Goal: Information Seeking & Learning: Learn about a topic

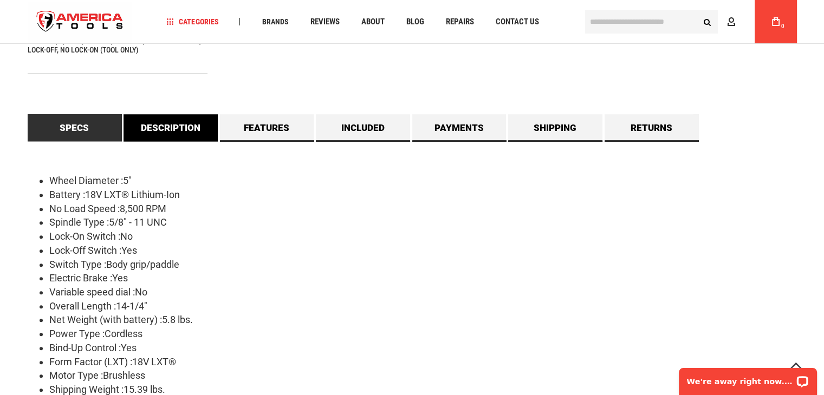
click at [176, 128] on link "Description" at bounding box center [170, 127] width 94 height 27
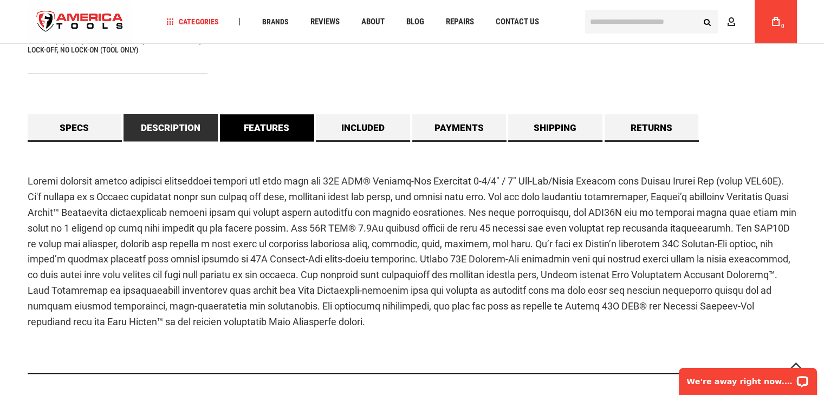
click at [245, 132] on link "Features" at bounding box center [267, 127] width 94 height 27
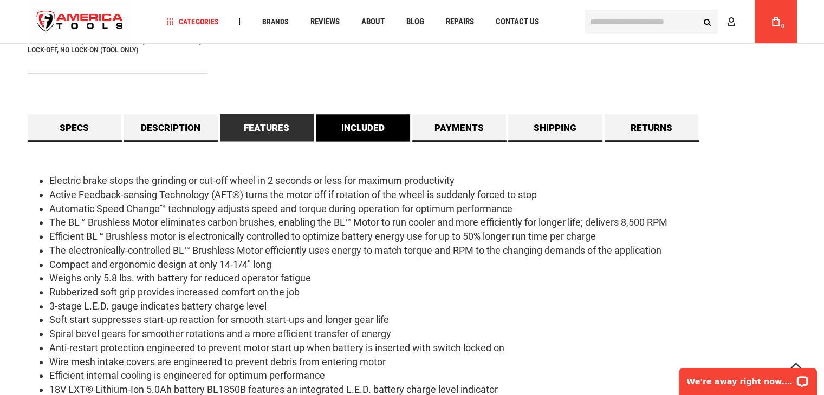
click at [370, 124] on link "Included" at bounding box center [363, 127] width 94 height 27
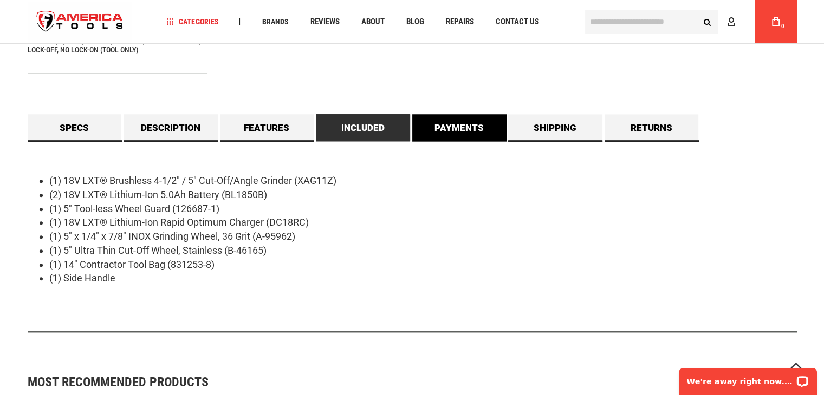
click at [475, 121] on link "Payments" at bounding box center [459, 127] width 94 height 27
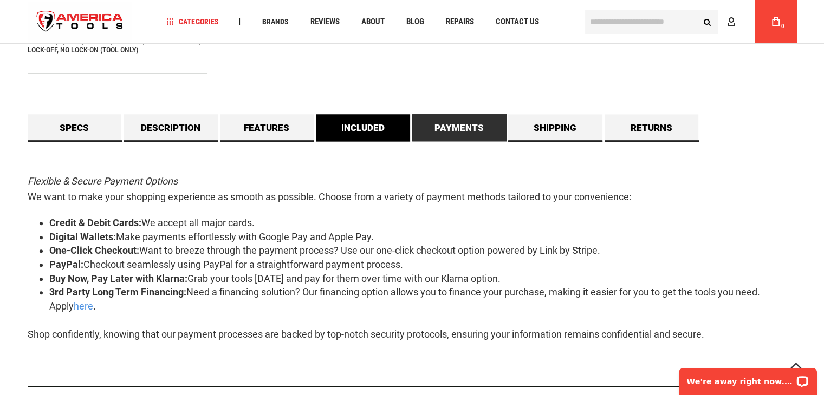
click at [348, 126] on link "Included" at bounding box center [363, 127] width 94 height 27
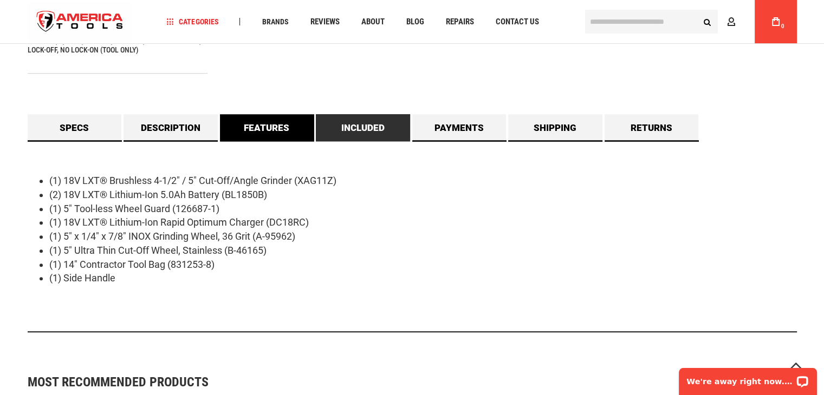
click at [273, 115] on link "Features" at bounding box center [267, 127] width 94 height 27
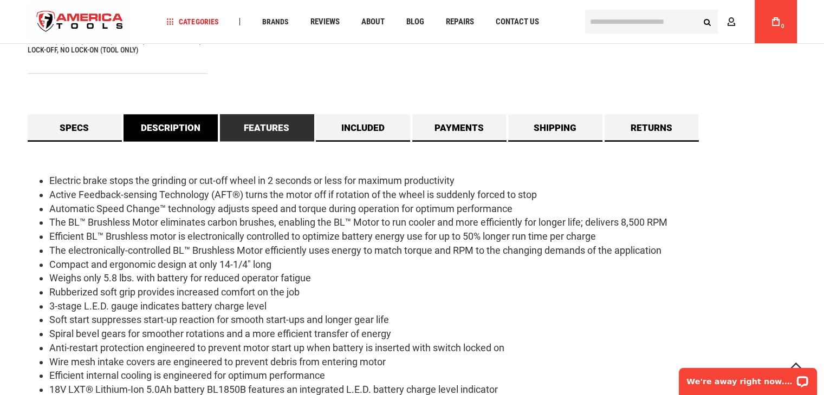
click at [165, 119] on link "Description" at bounding box center [170, 127] width 94 height 27
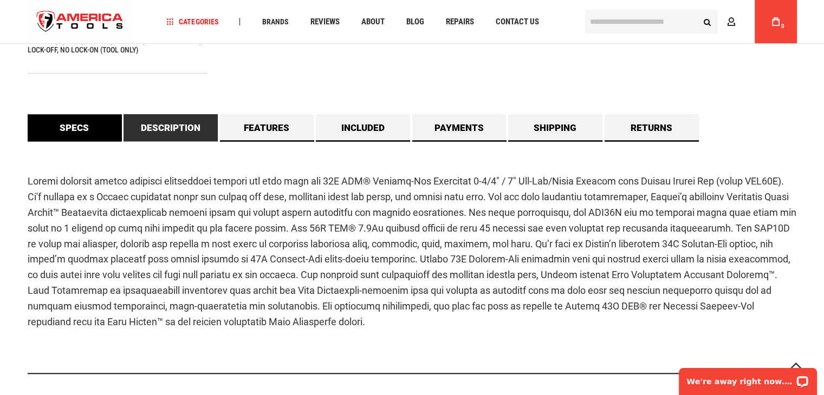
click at [78, 124] on link "Specs" at bounding box center [75, 127] width 94 height 27
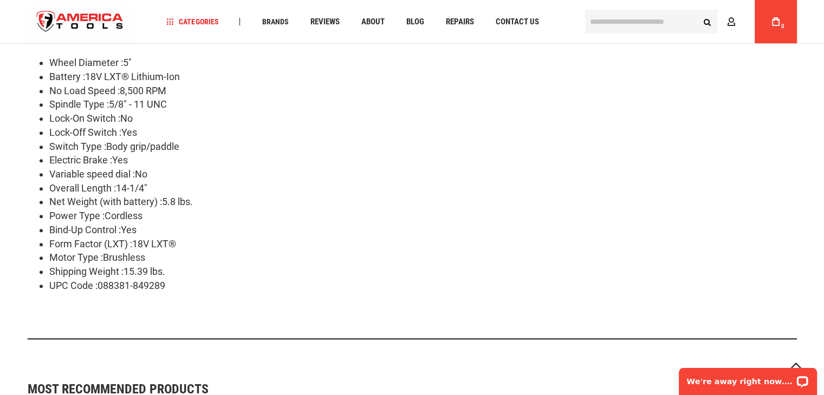
scroll to position [1066, 0]
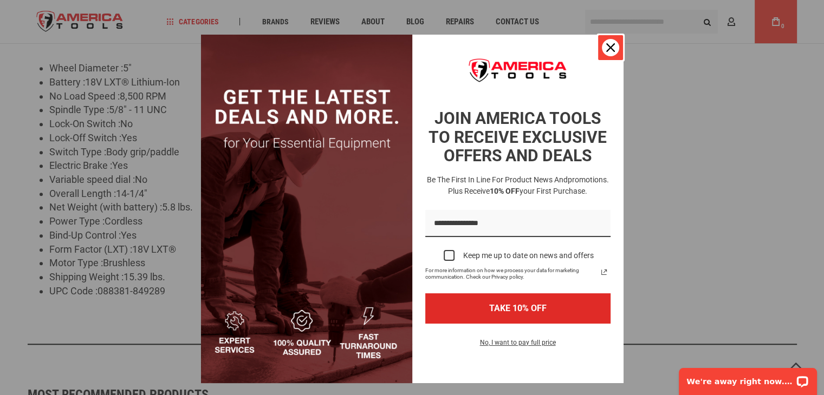
click at [606, 45] on icon "close icon" at bounding box center [610, 47] width 9 height 9
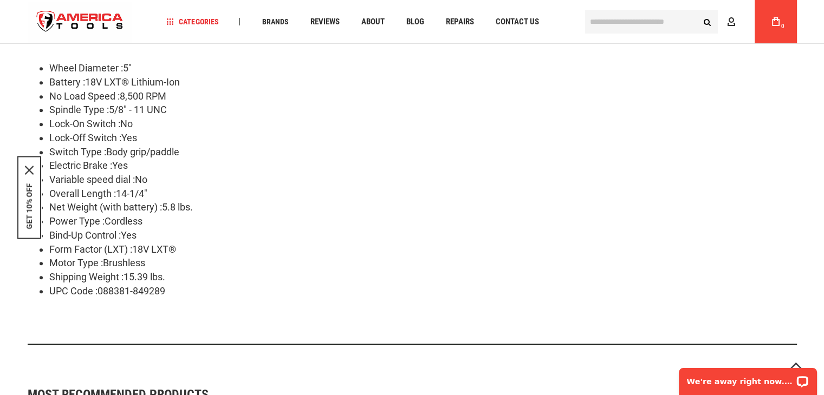
click at [641, 107] on li "Spindle Type :5/8" - 11 UNC" at bounding box center [422, 110] width 747 height 14
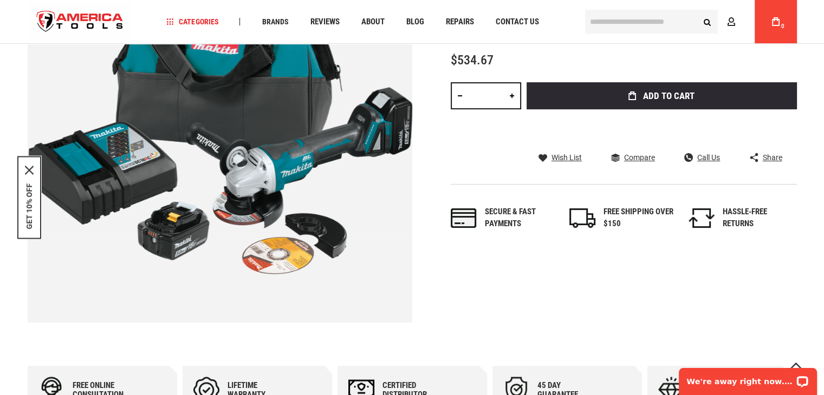
scroll to position [1020, 0]
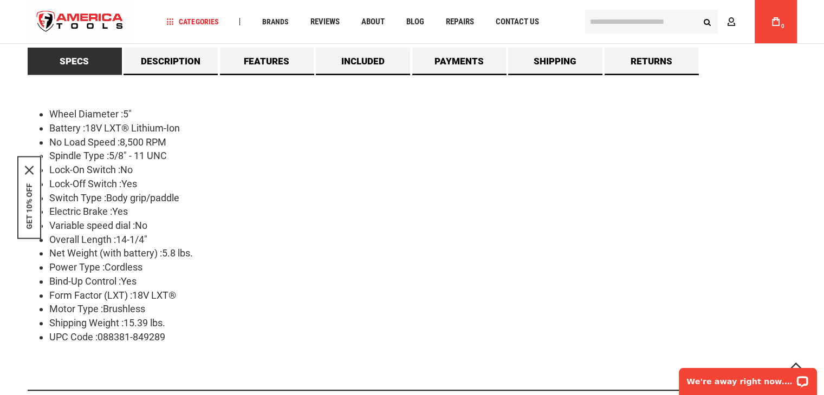
drag, startPoint x: 105, startPoint y: 199, endPoint x: 201, endPoint y: 199, distance: 96.4
click at [201, 199] on li "Switch Type :Body grip/paddle" at bounding box center [422, 198] width 747 height 14
copy li "Body grip/paddle"
click at [509, 187] on li "Lock-Off Switch :Yes" at bounding box center [422, 184] width 747 height 14
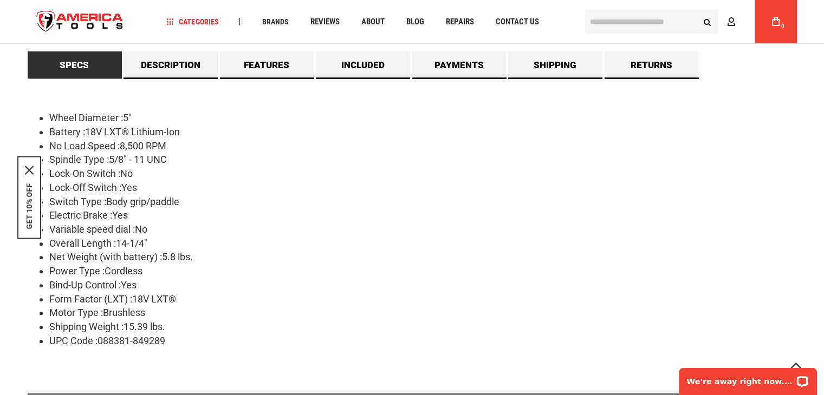
scroll to position [1016, 0]
drag, startPoint x: 116, startPoint y: 244, endPoint x: 142, endPoint y: 247, distance: 25.7
click at [142, 247] on li "Overall Length :14-1/4"" at bounding box center [422, 243] width 747 height 14
copy li "14-1/4"
click at [608, 215] on li "Electric Brake :Yes" at bounding box center [422, 215] width 747 height 14
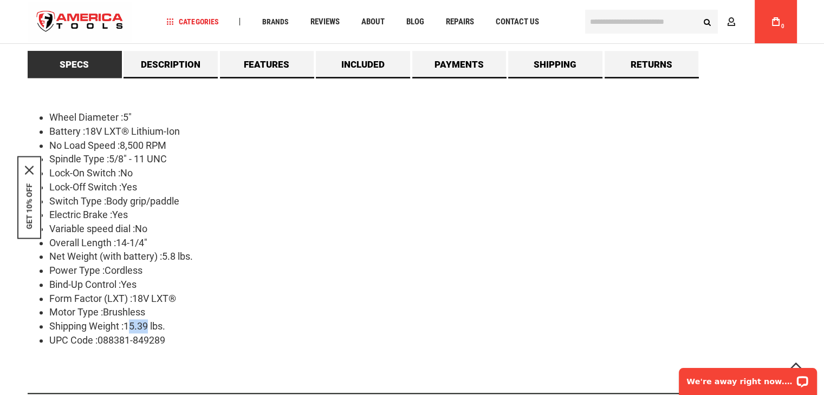
drag, startPoint x: 123, startPoint y: 325, endPoint x: 145, endPoint y: 330, distance: 22.1
click at [145, 330] on li "Shipping Weight :15.39 lbs." at bounding box center [422, 327] width 747 height 14
drag, startPoint x: 147, startPoint y: 328, endPoint x: 123, endPoint y: 327, distance: 23.8
click at [123, 327] on li "Shipping Weight :15.39 lbs." at bounding box center [422, 327] width 747 height 14
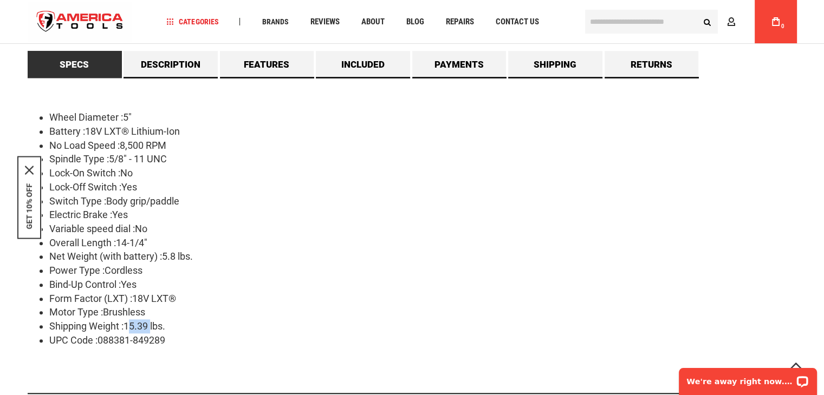
copy li "15.39"
